Goal: Find specific page/section: Find specific page/section

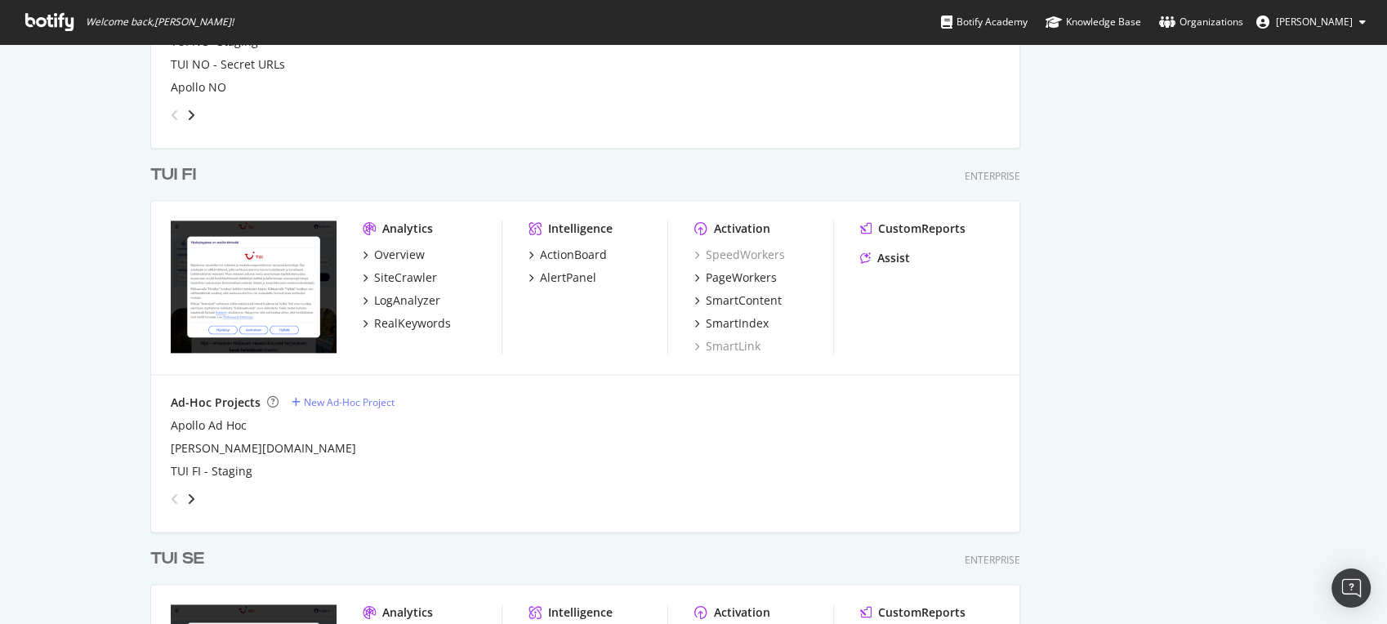
scroll to position [2111, 0]
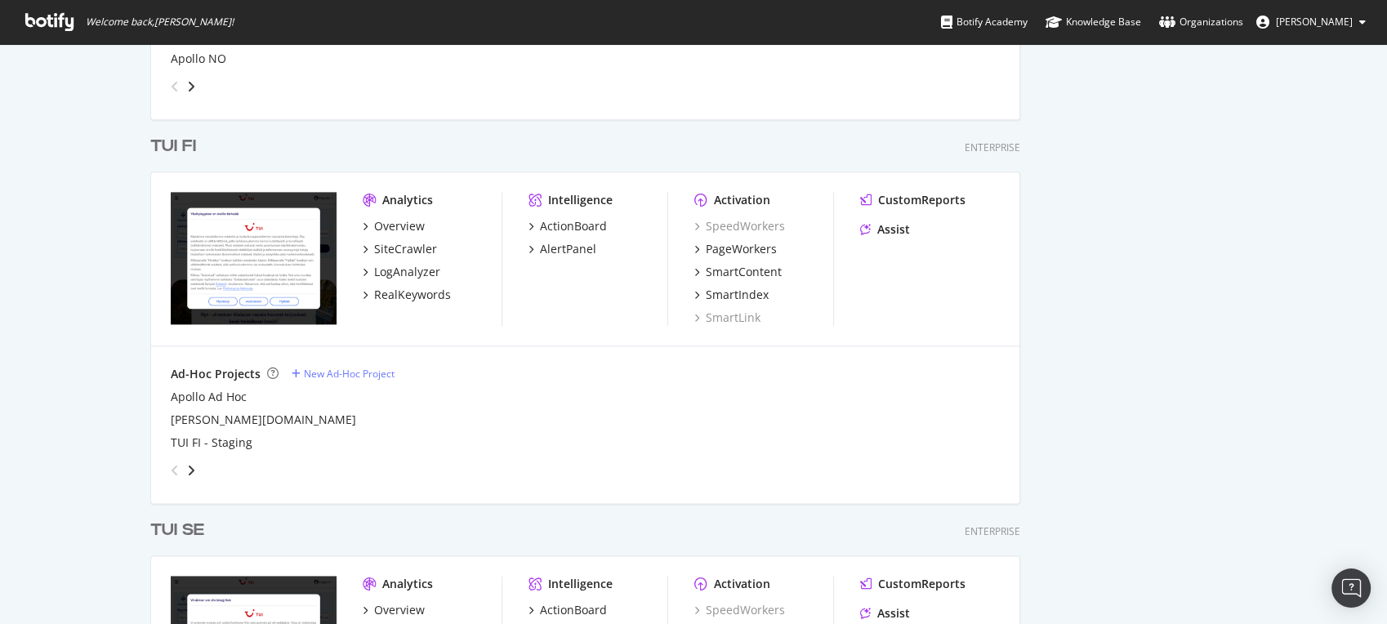
click at [158, 147] on div "TUI FI" at bounding box center [173, 147] width 46 height 24
